Goal: Navigation & Orientation: Find specific page/section

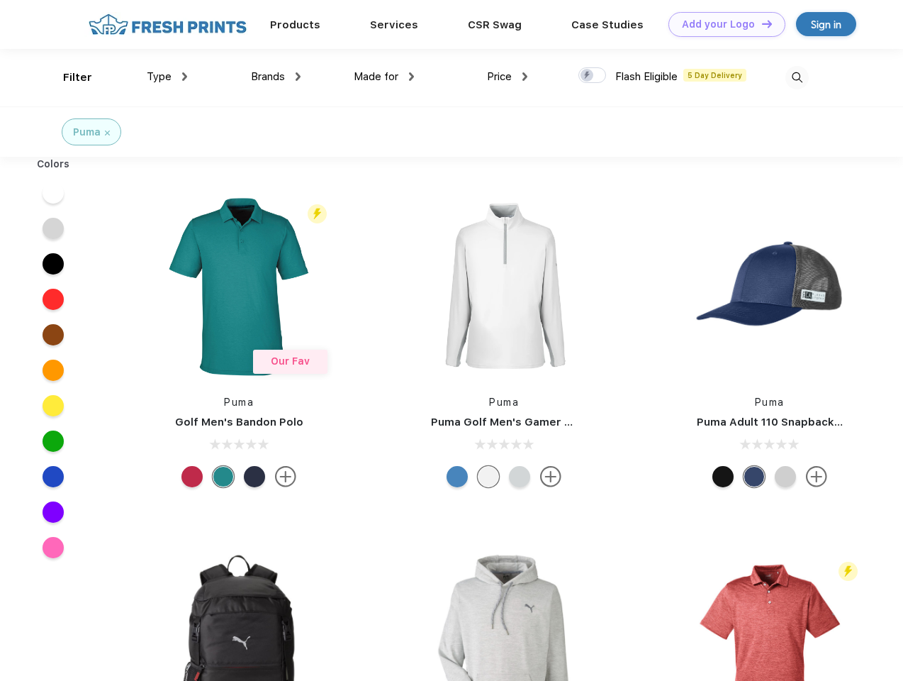
scroll to position [1, 0]
click at [722, 24] on link "Add your Logo Design Tool" at bounding box center [727, 24] width 117 height 25
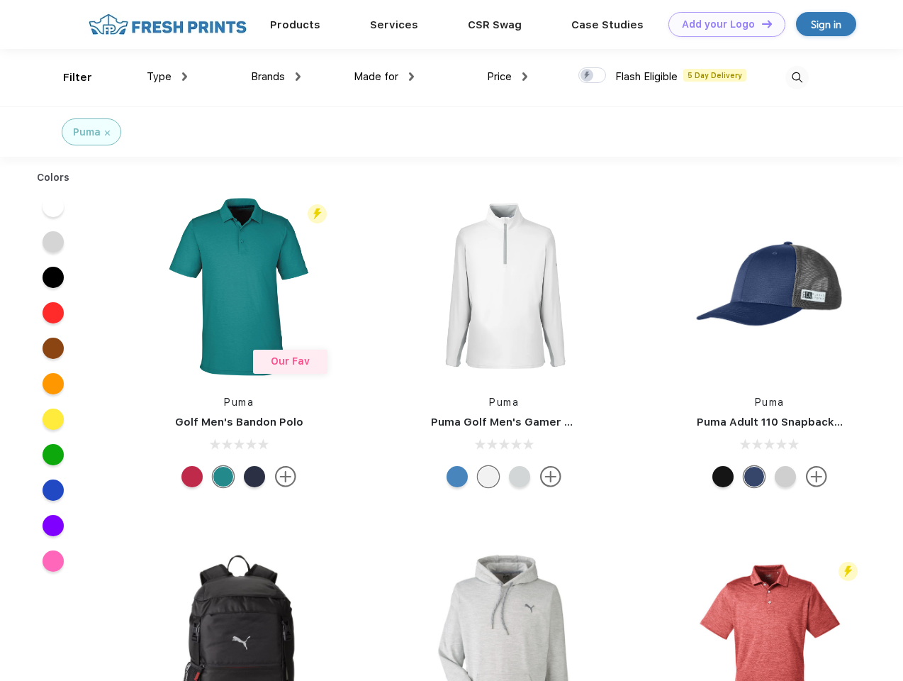
click at [0, 0] on div "Design Tool" at bounding box center [0, 0] width 0 height 0
click at [761, 23] on link "Add your Logo Design Tool" at bounding box center [727, 24] width 117 height 25
click at [68, 77] on div "Filter" at bounding box center [77, 77] width 29 height 16
click at [167, 77] on span "Type" at bounding box center [159, 76] width 25 height 13
click at [276, 77] on span "Brands" at bounding box center [268, 76] width 34 height 13
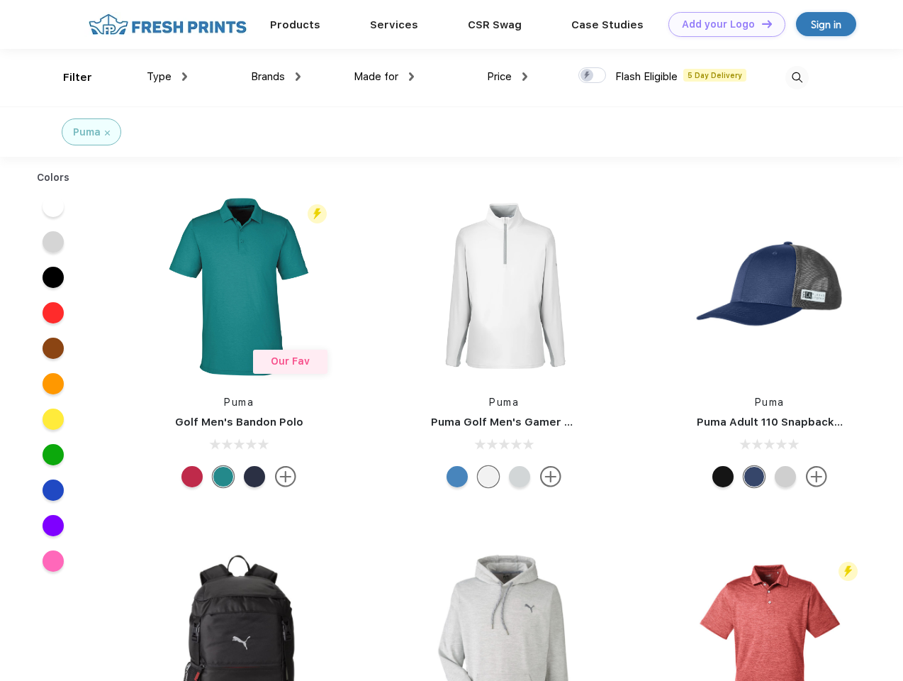
click at [384, 77] on span "Made for" at bounding box center [376, 76] width 45 height 13
click at [508, 77] on span "Price" at bounding box center [499, 76] width 25 height 13
click at [593, 76] on div at bounding box center [592, 75] width 28 height 16
click at [588, 76] on input "checkbox" at bounding box center [582, 71] width 9 height 9
click at [797, 77] on img at bounding box center [796, 77] width 23 height 23
